Goal: Navigation & Orientation: Find specific page/section

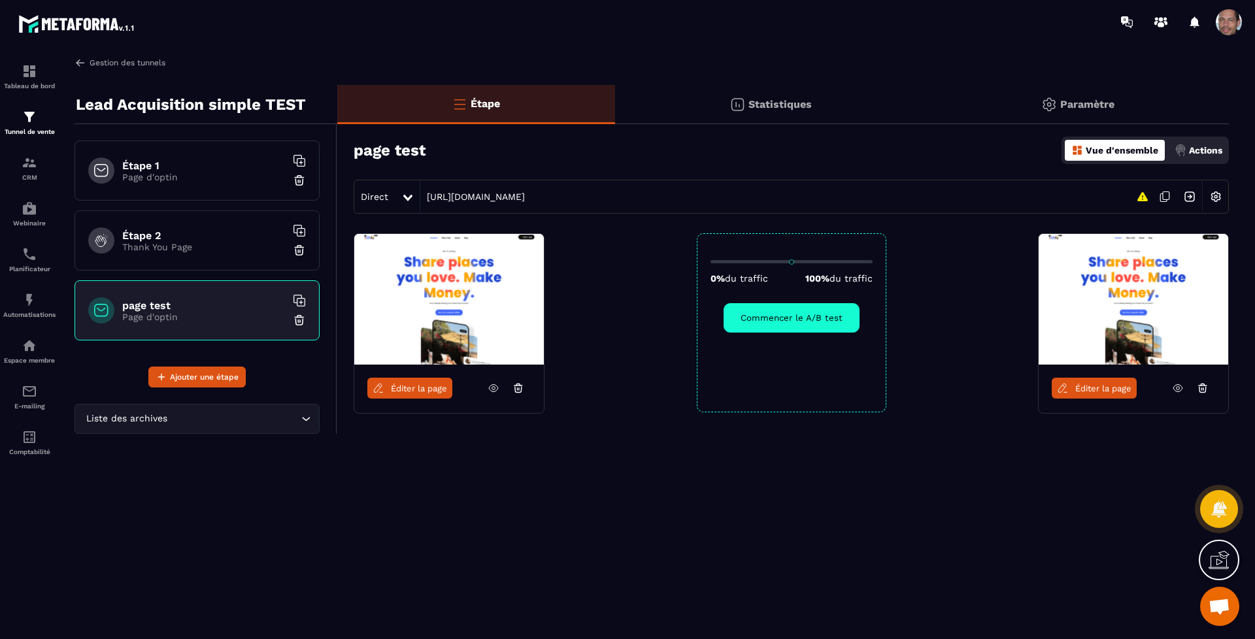
click at [85, 61] on img at bounding box center [81, 63] width 12 height 12
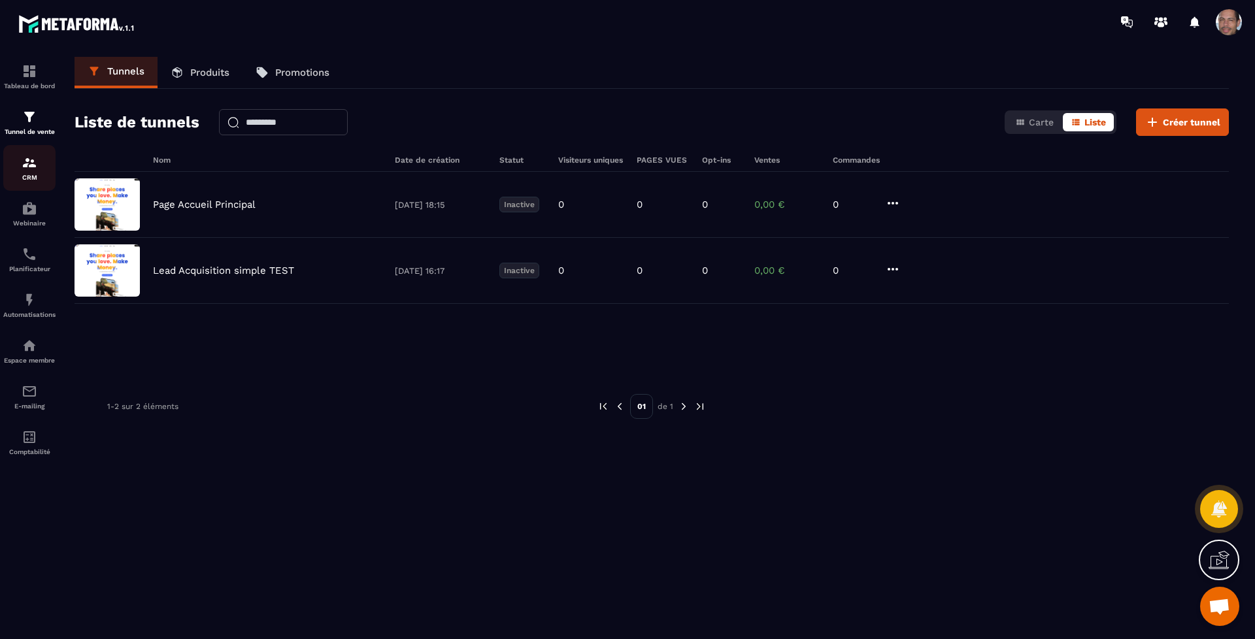
click at [36, 164] on img at bounding box center [30, 163] width 16 height 16
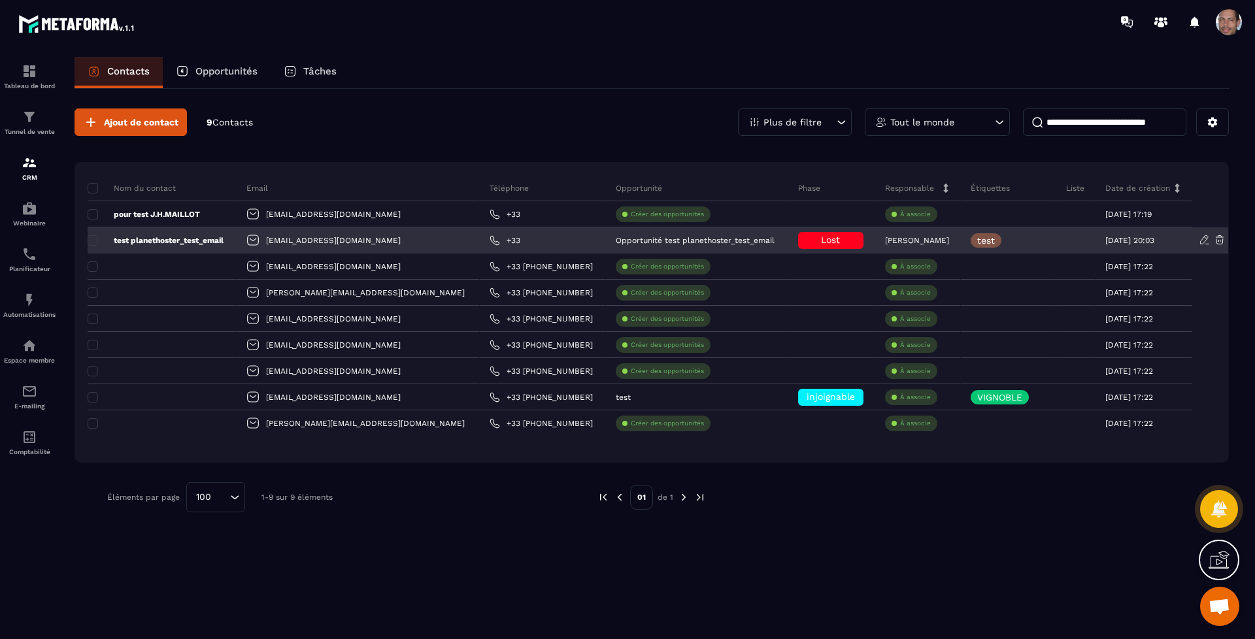
click at [1203, 233] on td "[DATE] 20:03" at bounding box center [1161, 240] width 133 height 26
click at [1203, 235] on icon at bounding box center [1205, 240] width 12 height 12
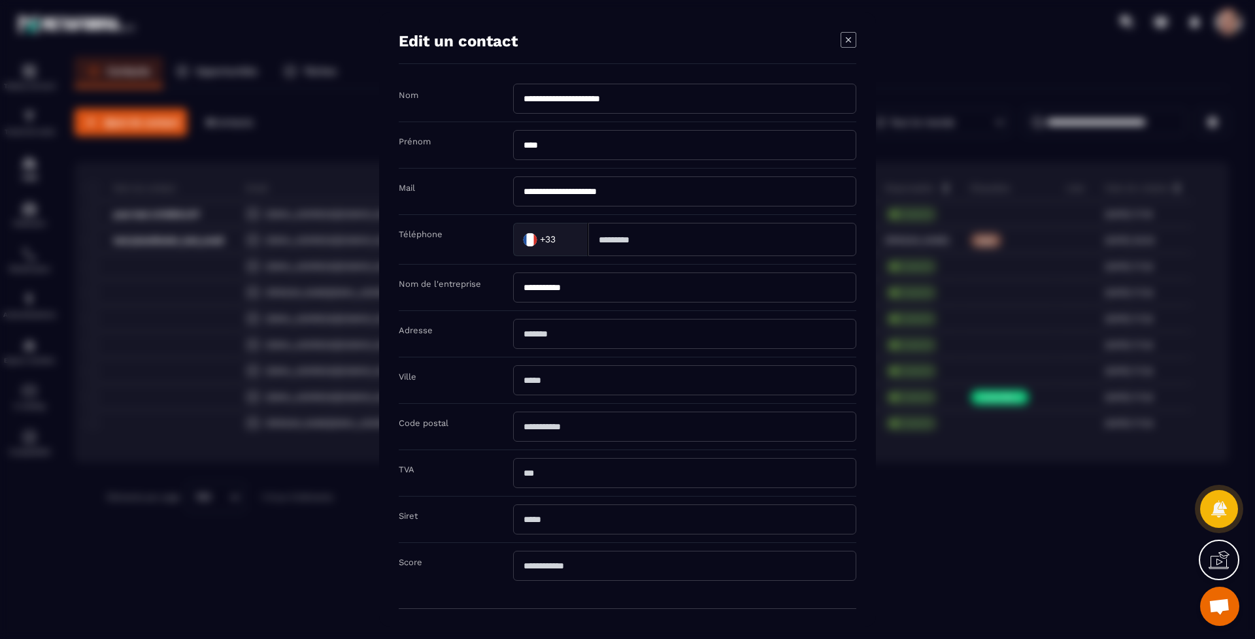
click at [861, 335] on div "**********" at bounding box center [627, 319] width 497 height 614
click at [844, 42] on icon "Modal window" at bounding box center [848, 40] width 16 height 16
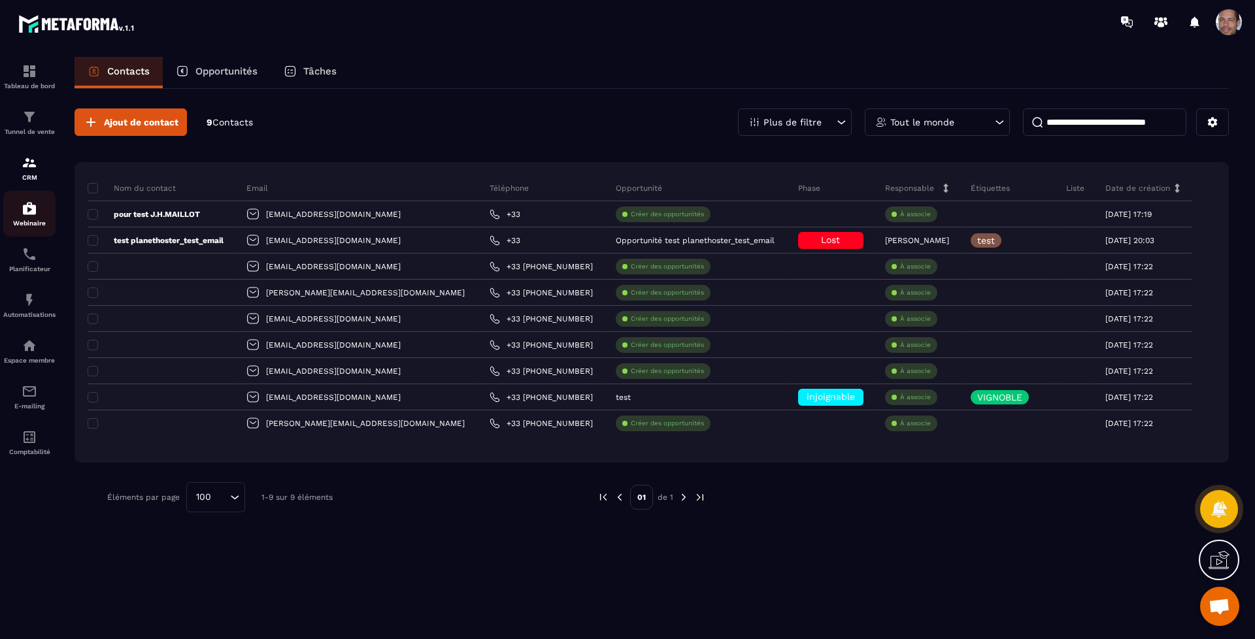
click at [33, 210] on img at bounding box center [30, 209] width 16 height 16
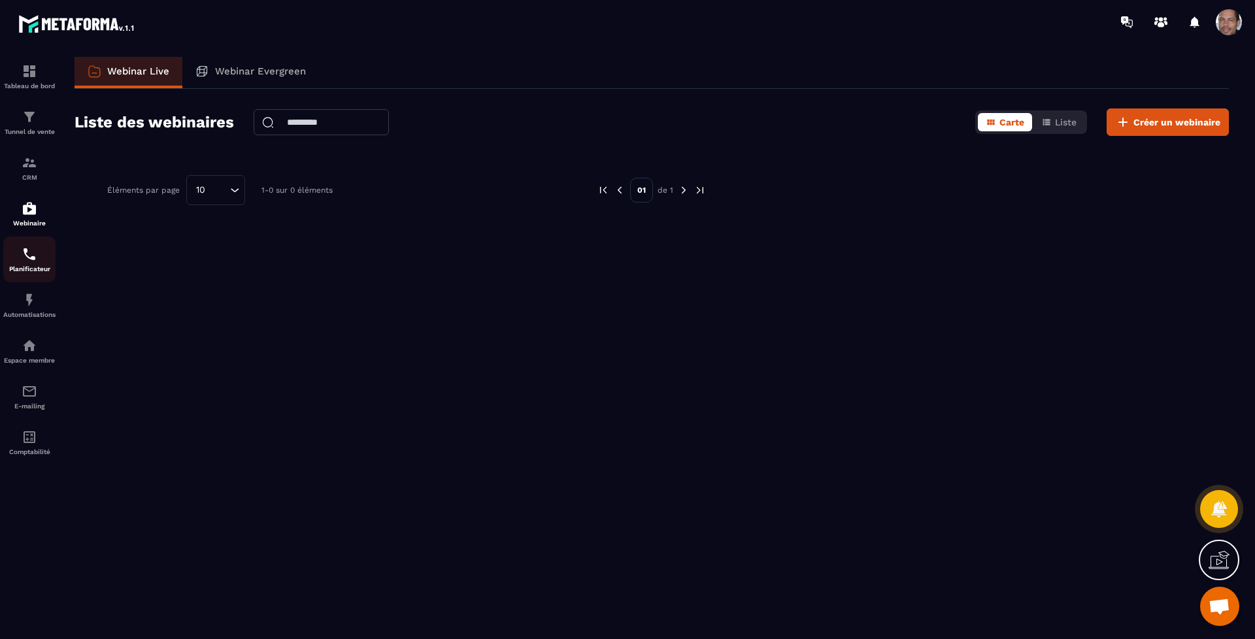
click at [41, 273] on link "Planificateur" at bounding box center [29, 260] width 52 height 46
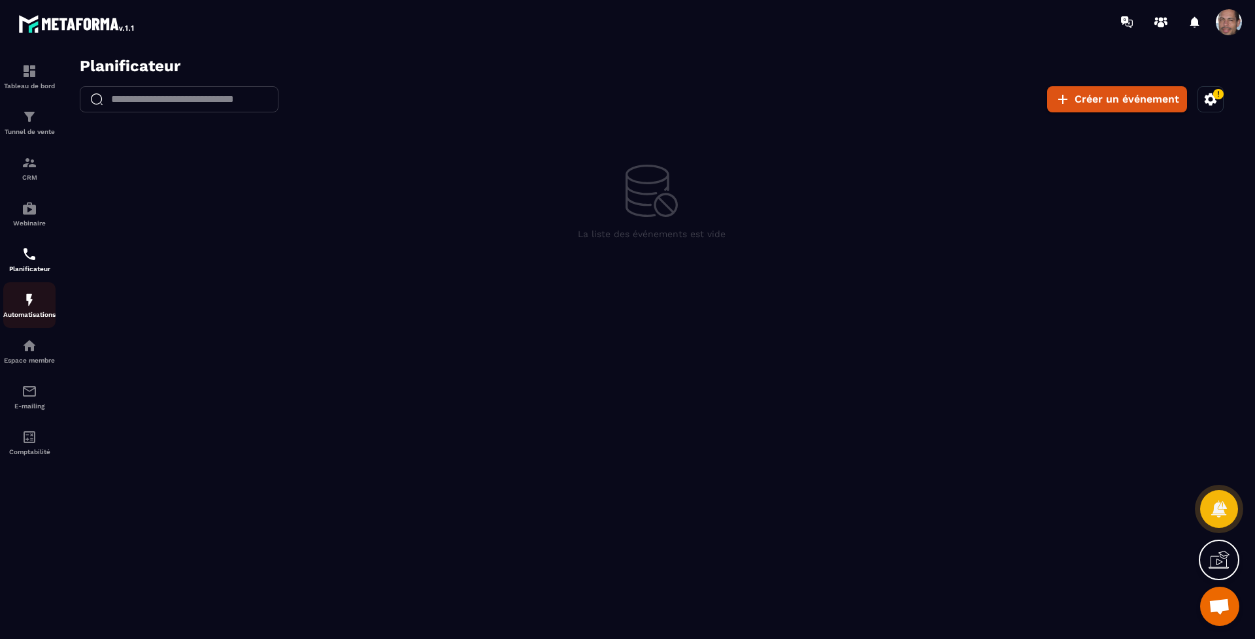
click at [22, 315] on p "Automatisations" at bounding box center [29, 314] width 52 height 7
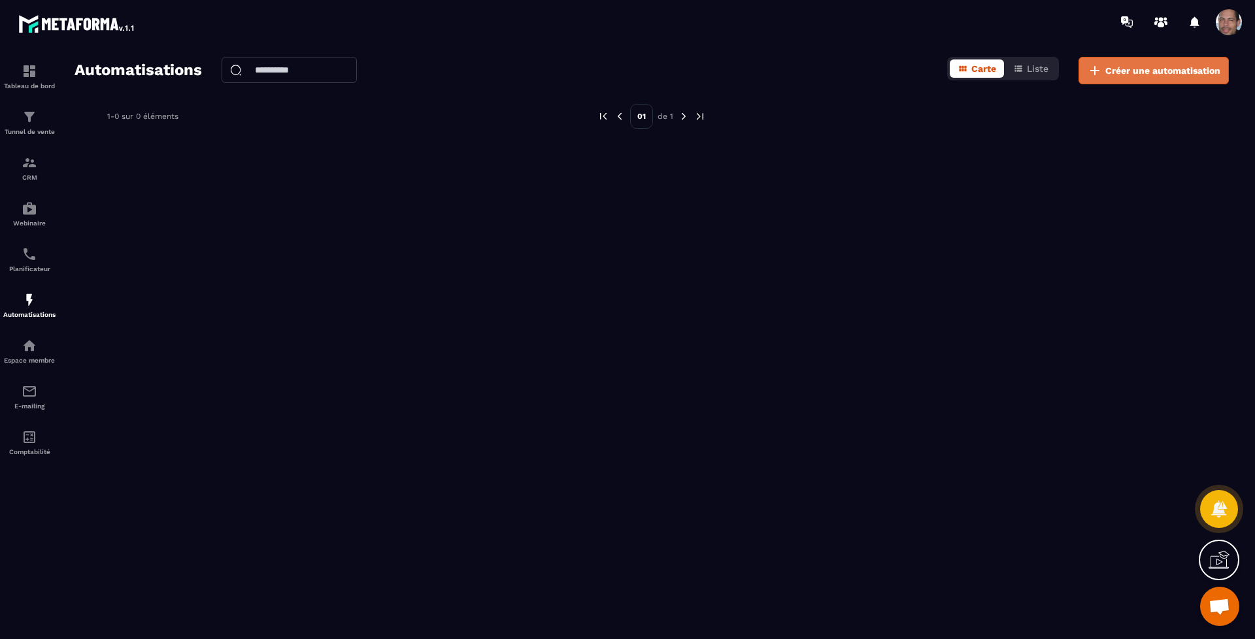
click at [1137, 68] on span "Créer une automatisation" at bounding box center [1162, 70] width 115 height 13
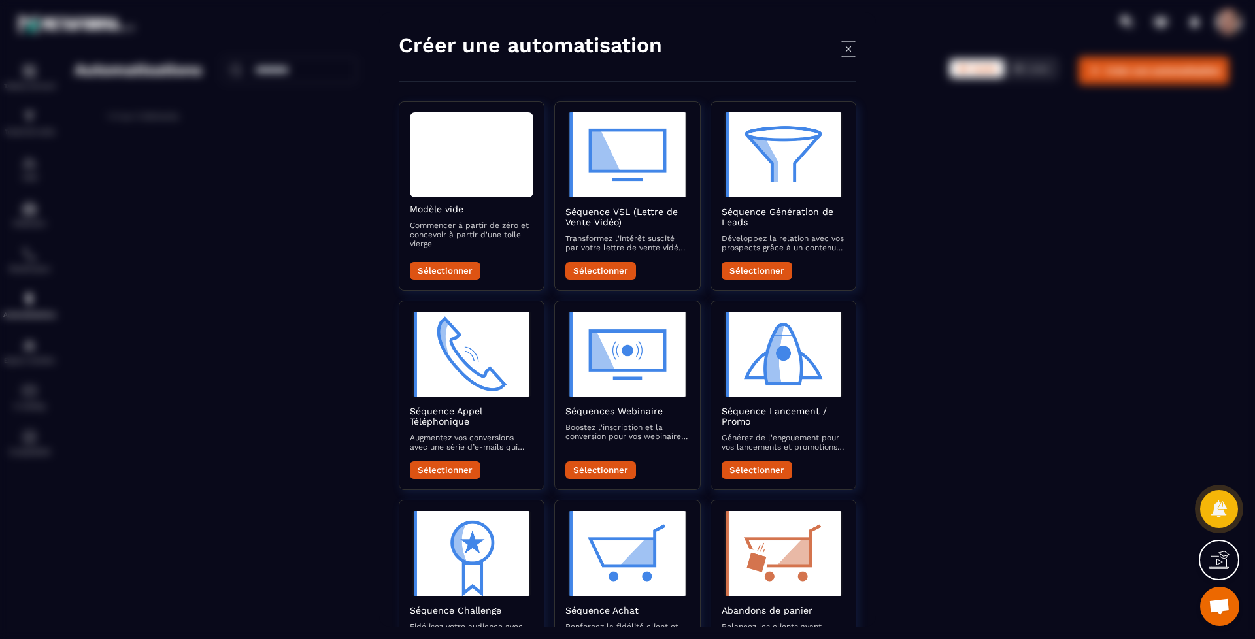
click at [846, 47] on icon "Modal window" at bounding box center [848, 49] width 16 height 16
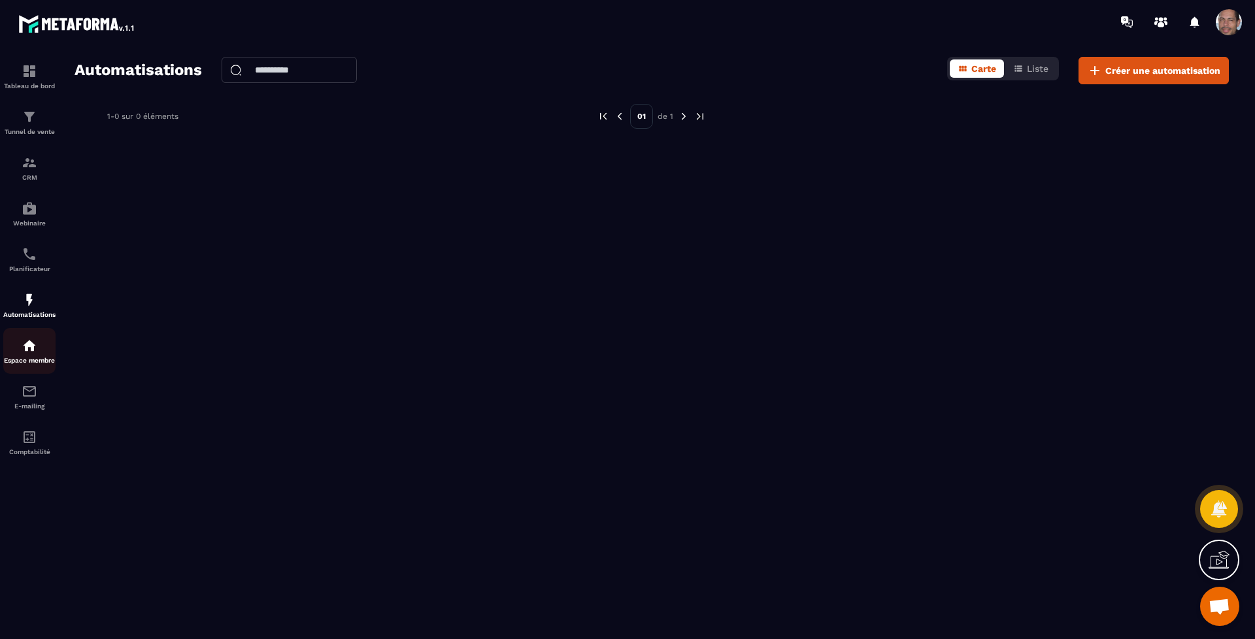
click at [41, 333] on link "Espace membre" at bounding box center [29, 351] width 52 height 46
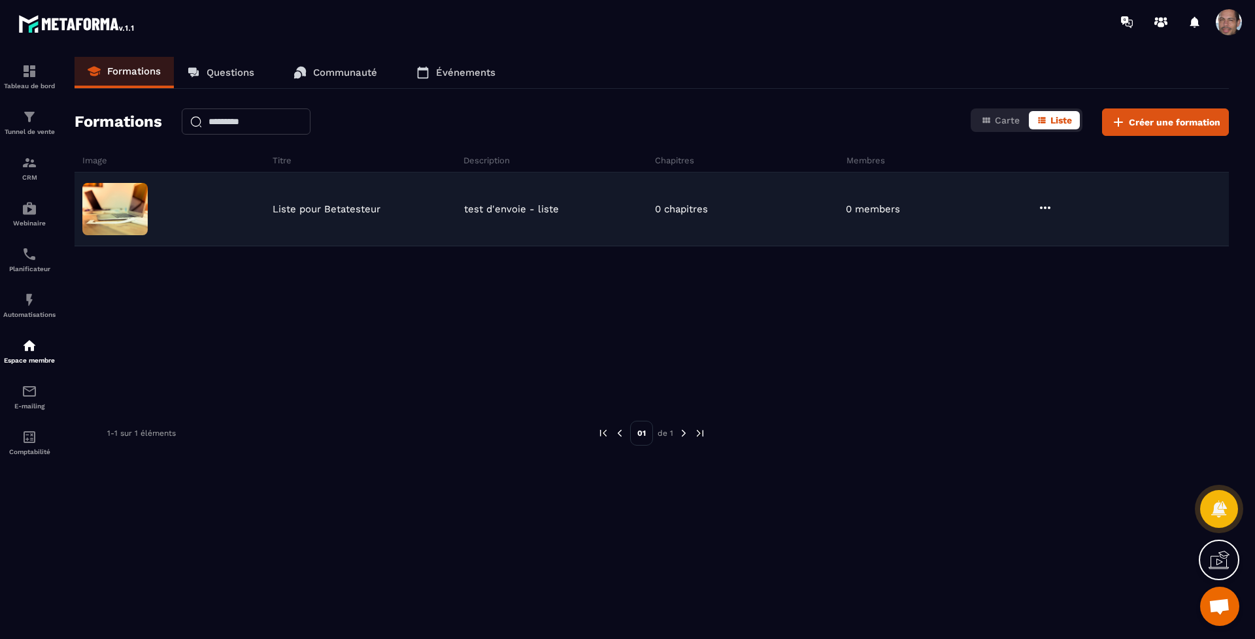
click at [1044, 207] on icon at bounding box center [1045, 208] width 10 height 3
click at [1078, 227] on button "Modifier" at bounding box center [1080, 235] width 82 height 24
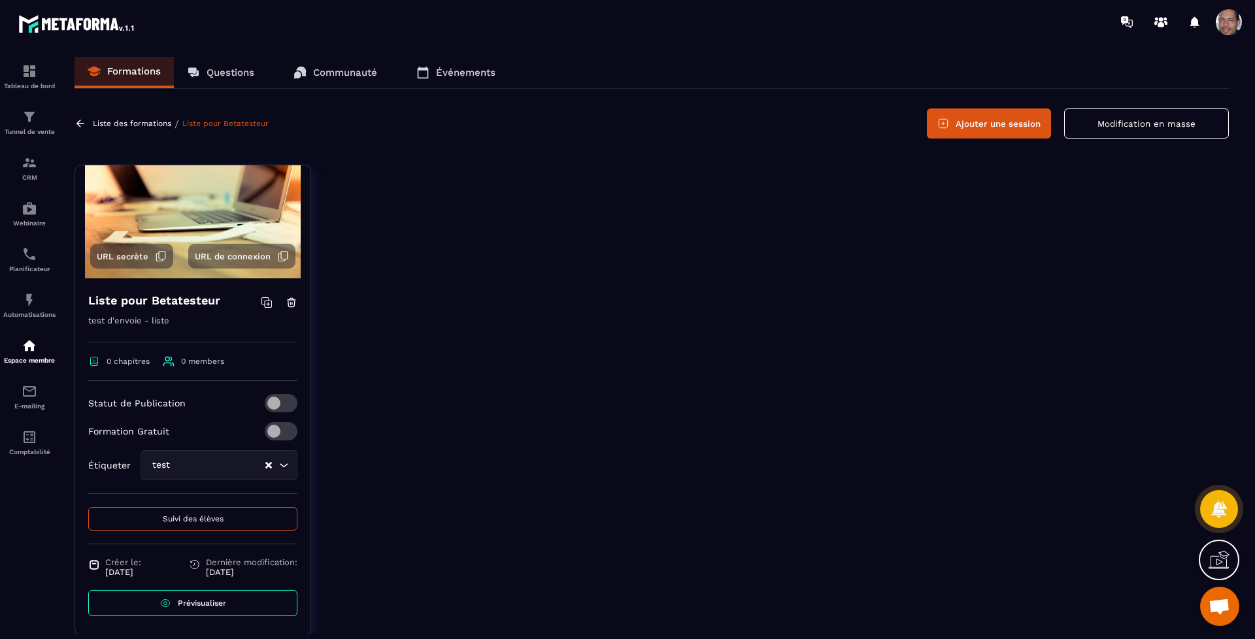
scroll to position [61, 0]
click at [38, 393] on div "E-mailing" at bounding box center [29, 397] width 52 height 26
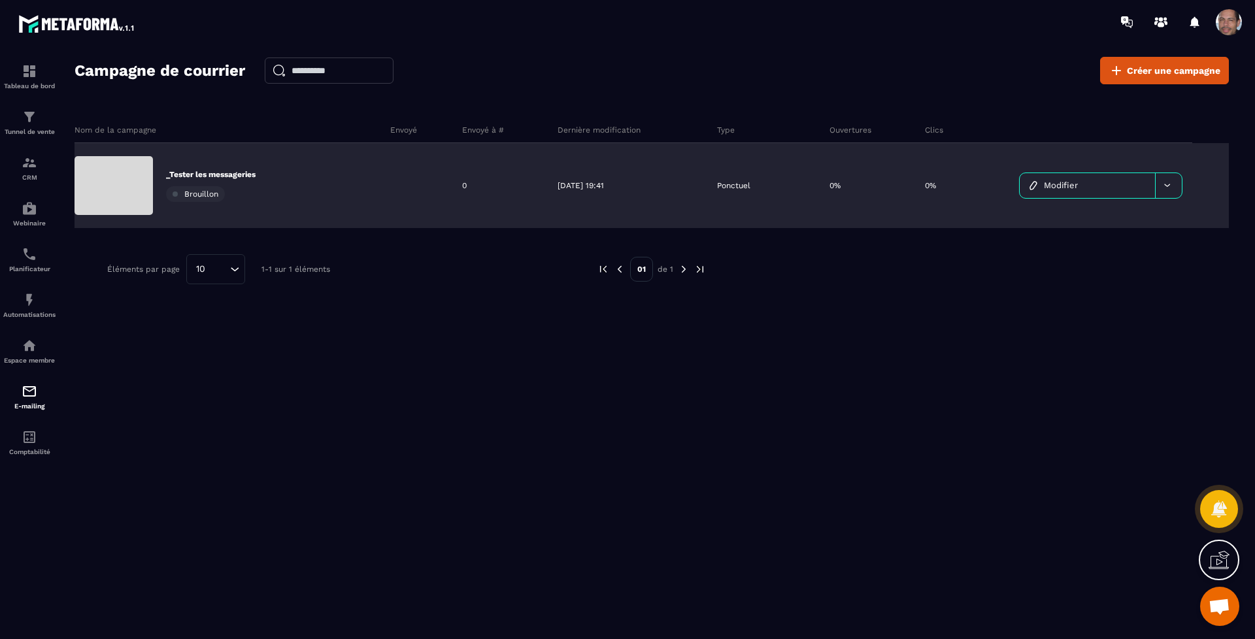
click at [1106, 175] on link "Modifier" at bounding box center [1087, 185] width 135 height 25
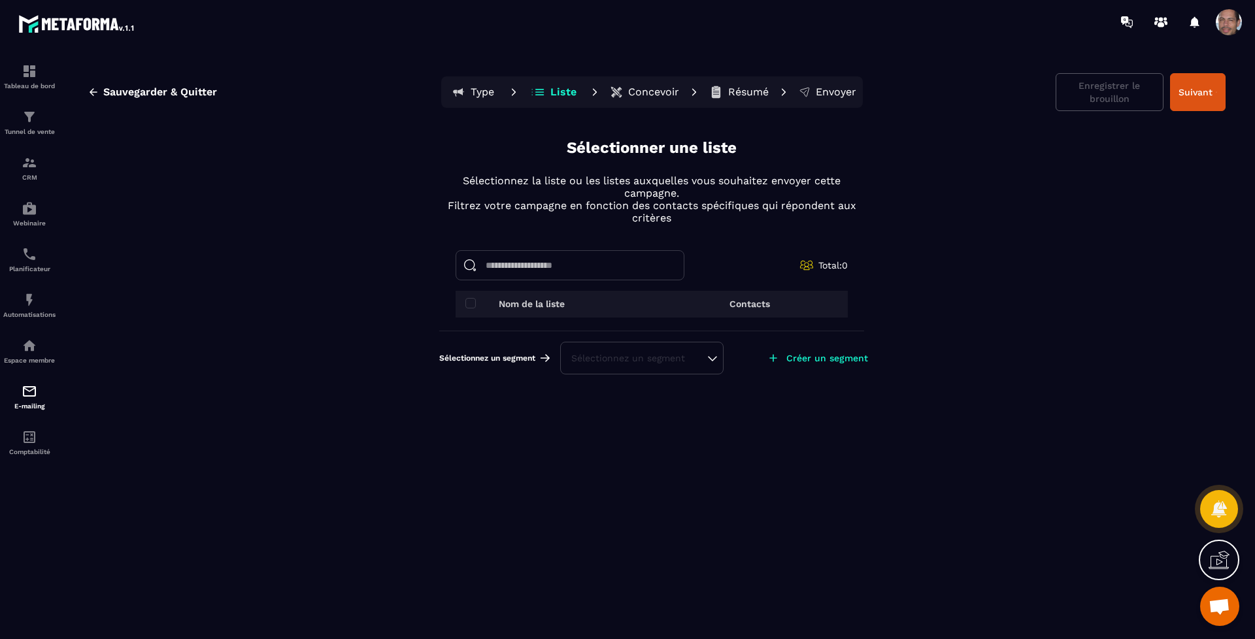
click at [640, 86] on p "Concevoir" at bounding box center [653, 92] width 51 height 13
click at [648, 84] on button "Concevoir" at bounding box center [644, 92] width 77 height 26
click at [33, 438] on img at bounding box center [30, 437] width 16 height 16
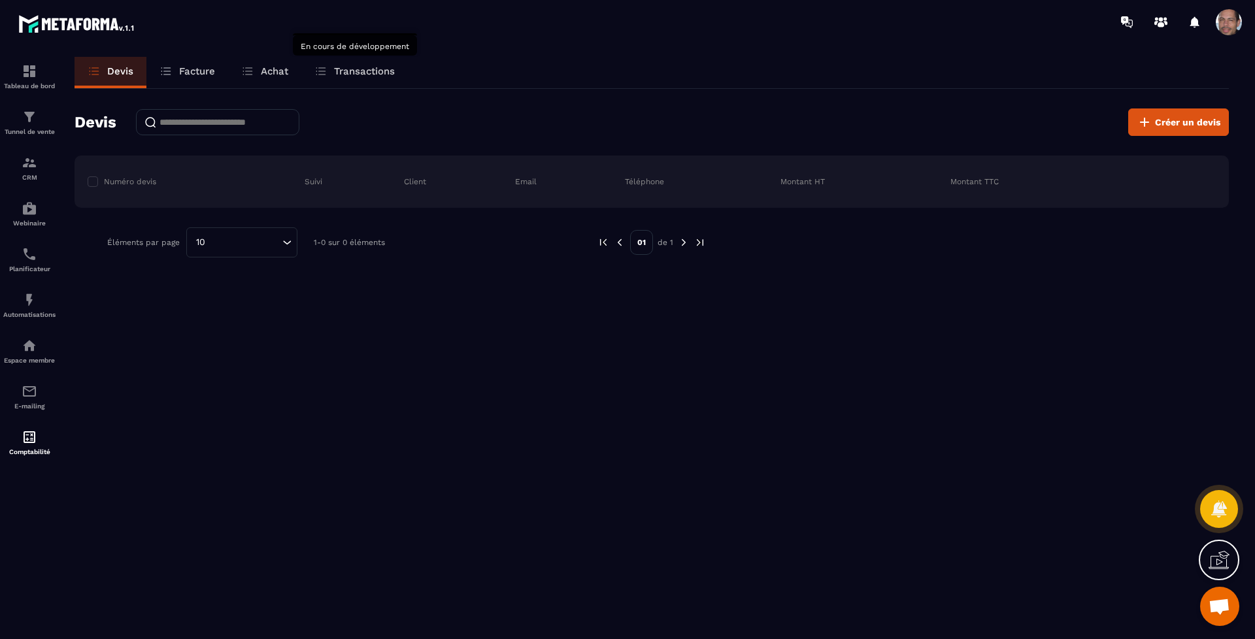
click at [386, 65] on p "Transactions" at bounding box center [364, 71] width 61 height 12
click at [1216, 118] on span "Créer un devis" at bounding box center [1187, 122] width 65 height 13
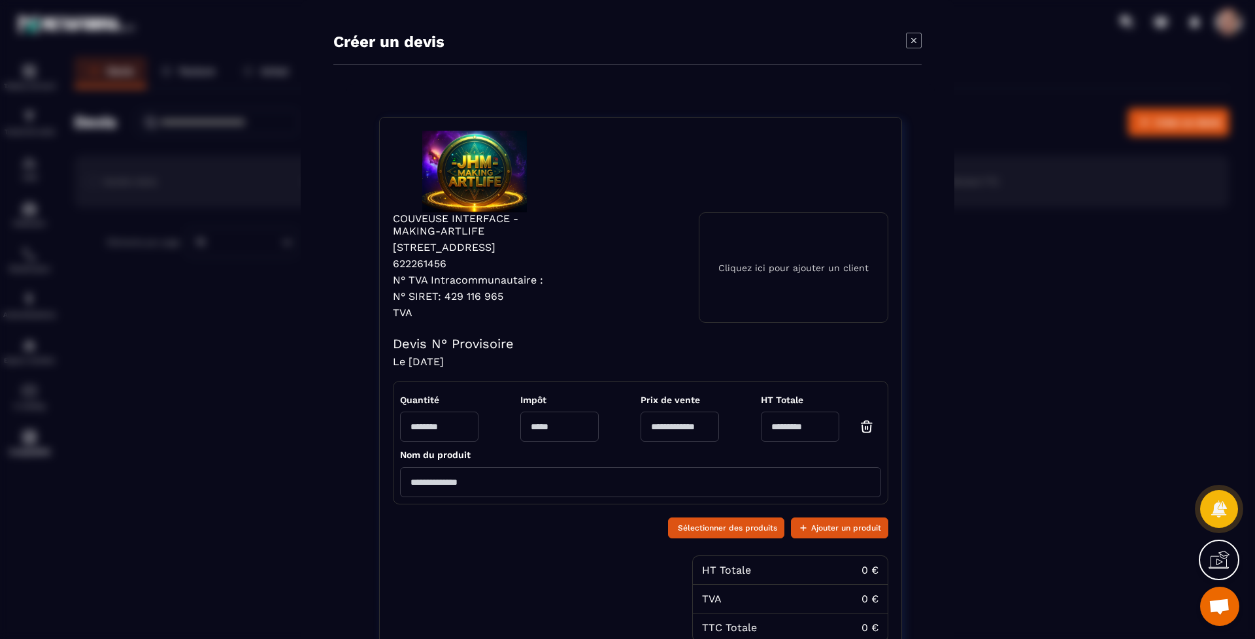
click at [624, 542] on div "Sélectionner des produits Ajouter un produit" at bounding box center [640, 526] width 495 height 31
click at [906, 35] on icon "Modal window" at bounding box center [914, 41] width 16 height 16
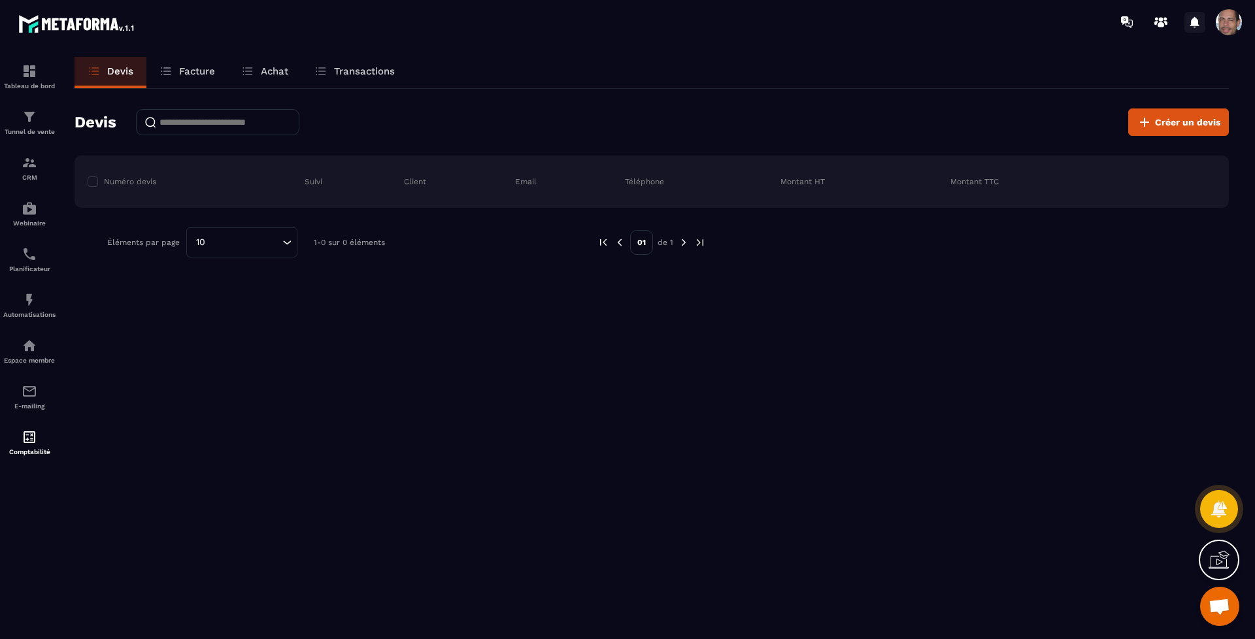
click at [1203, 26] on icon at bounding box center [1194, 22] width 21 height 21
click at [1161, 21] on icon at bounding box center [1160, 22] width 21 height 21
click at [16, 76] on div "Tableau de bord" at bounding box center [29, 76] width 52 height 26
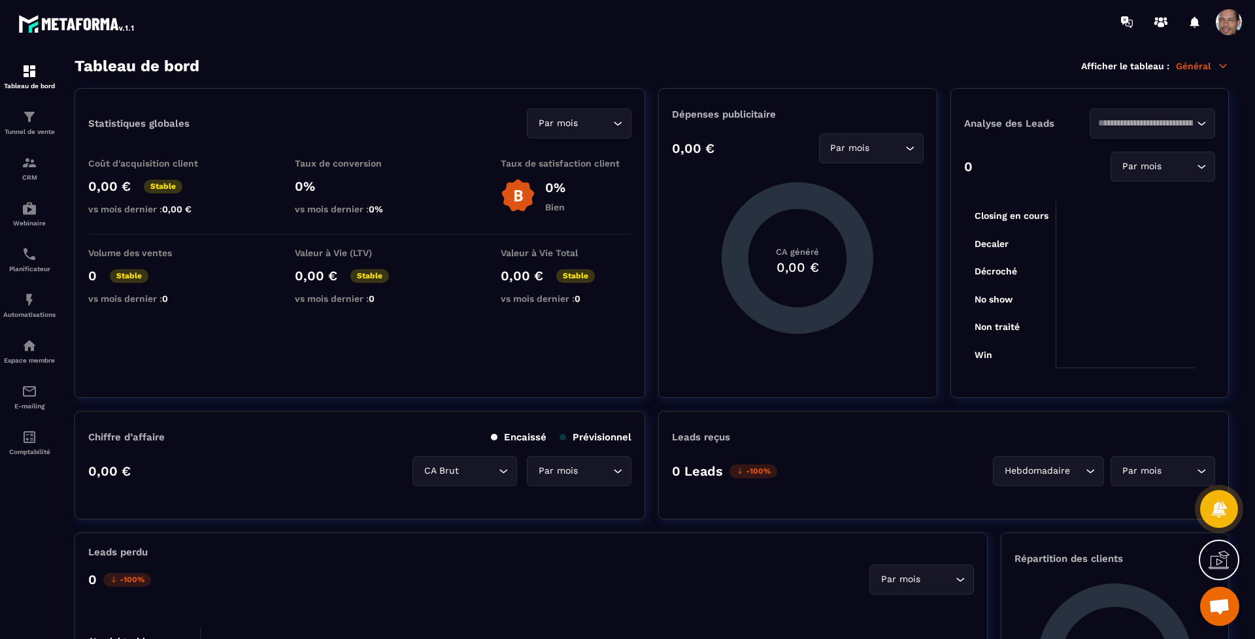
click at [1252, 165] on section "Tableau de bord Tunnel de vente CRM Webinaire Planificateur Automatisations Esp…" at bounding box center [627, 348] width 1255 height 609
click at [1189, 308] on foreignobject at bounding box center [1089, 280] width 251 height 196
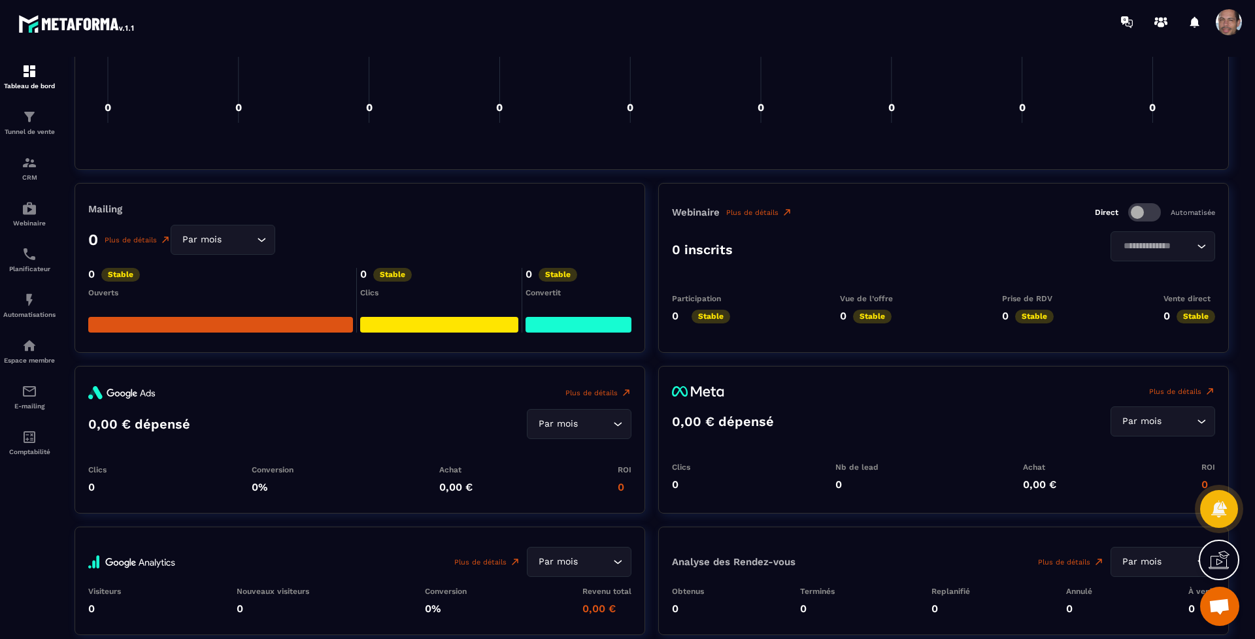
scroll to position [1242, 0]
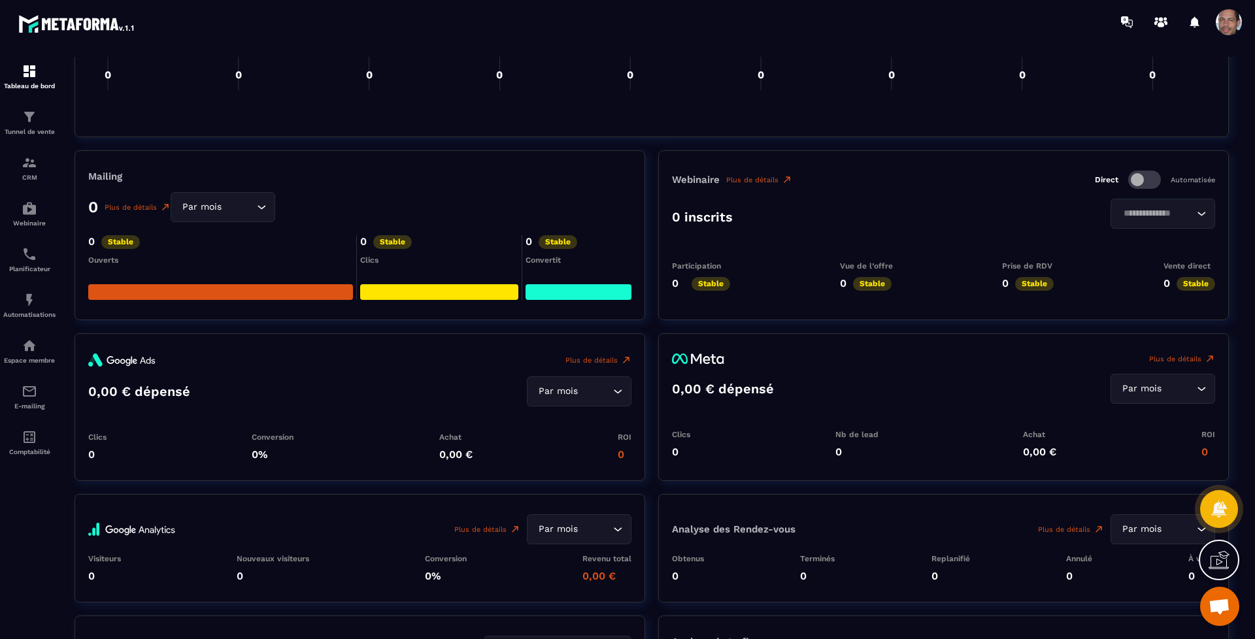
click at [1229, 23] on span at bounding box center [1229, 22] width 26 height 26
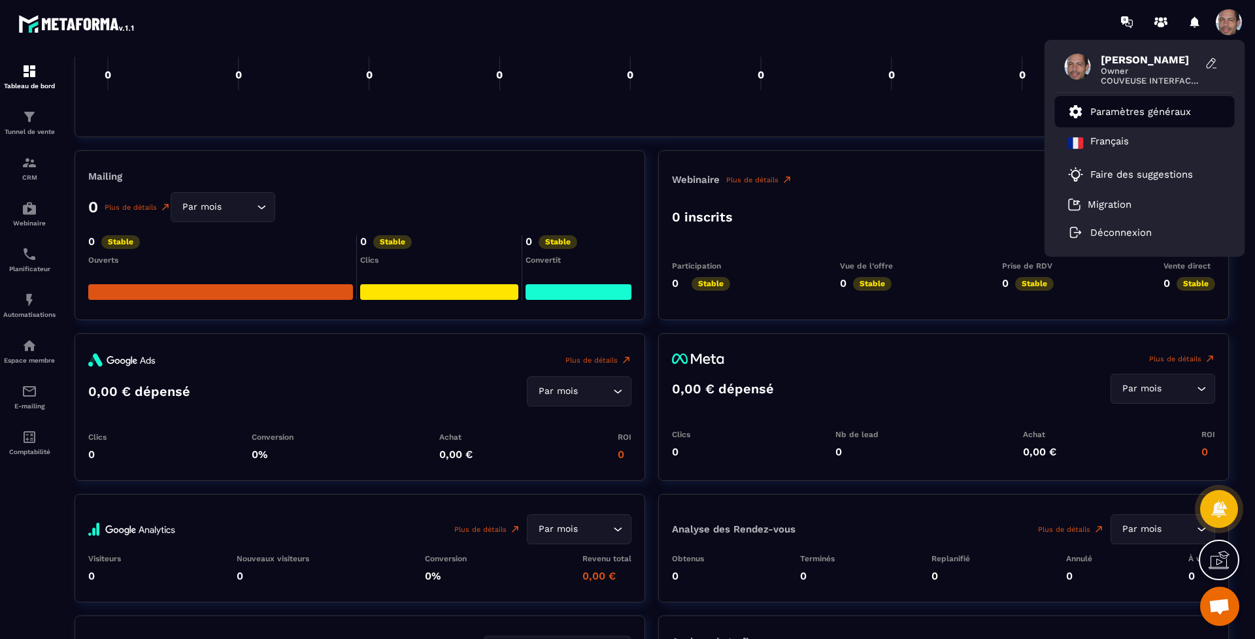
click at [1158, 111] on p "Paramètres généraux" at bounding box center [1140, 112] width 101 height 12
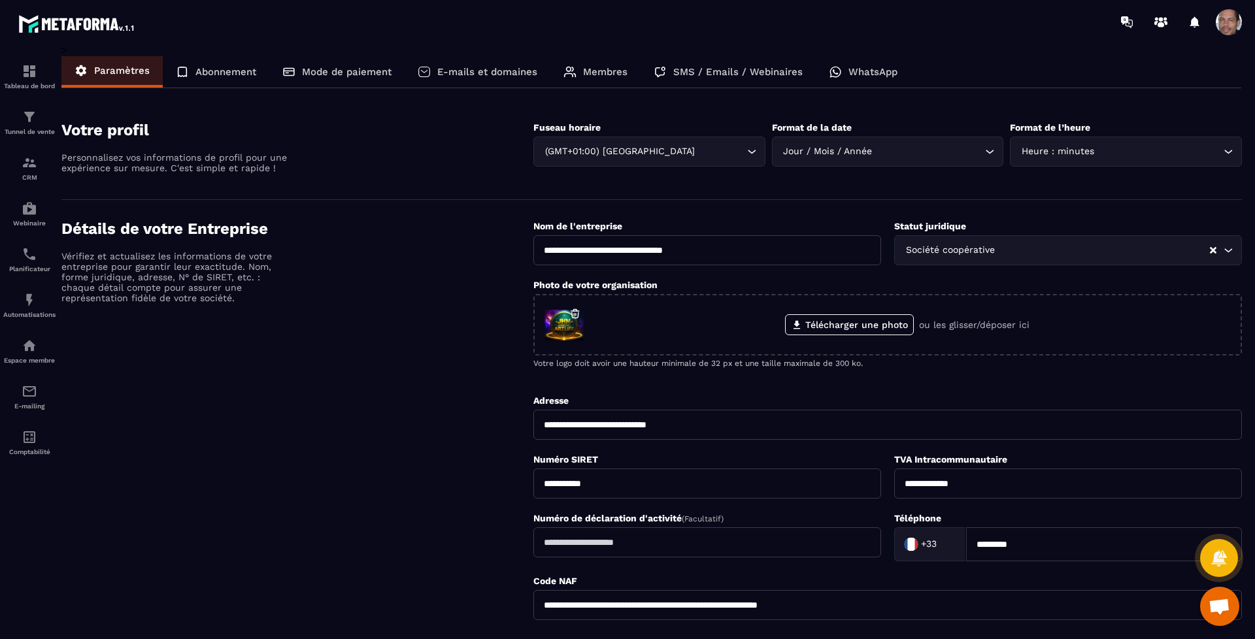
click at [735, 65] on div "SMS / Emails / Webinaires" at bounding box center [727, 71] width 175 height 31
